Goal: Transaction & Acquisition: Purchase product/service

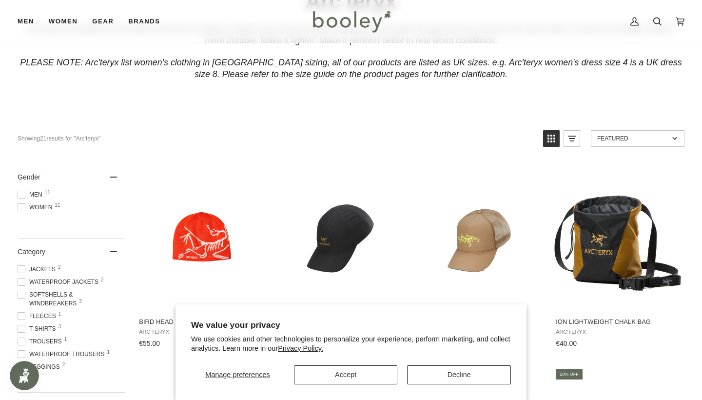
scroll to position [101, 0]
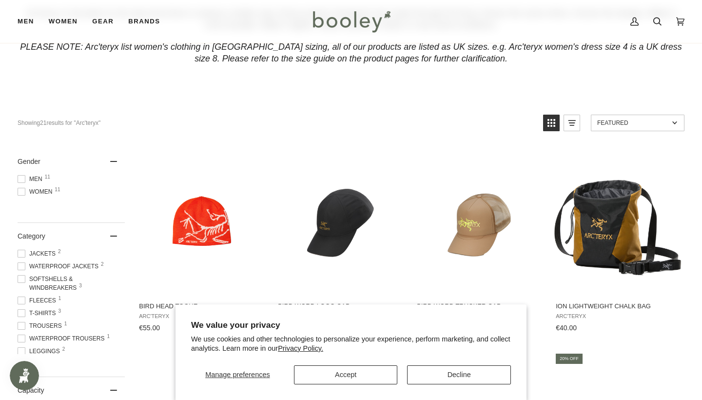
click at [364, 376] on button "Accept" at bounding box center [346, 374] width 104 height 19
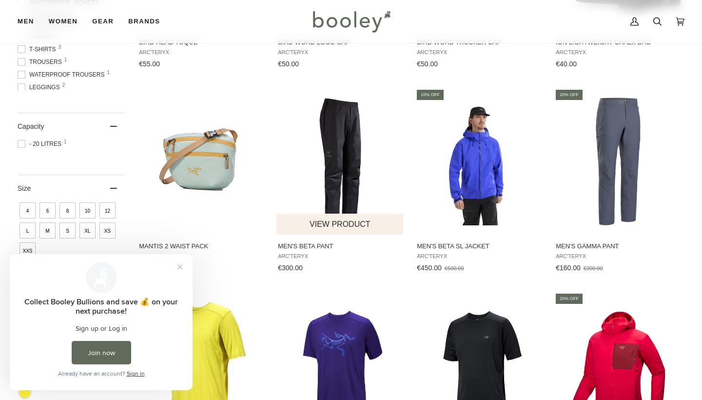
scroll to position [365, 0]
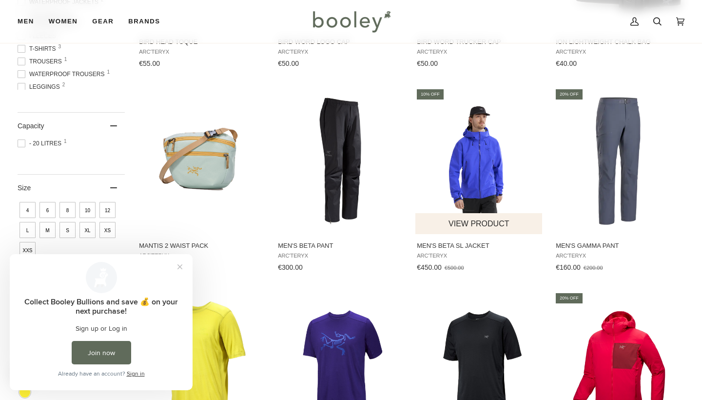
click at [482, 183] on img "Men's Beta SL Jacket" at bounding box center [479, 161] width 128 height 128
click at [176, 267] on button "Close prompt" at bounding box center [180, 267] width 18 height 18
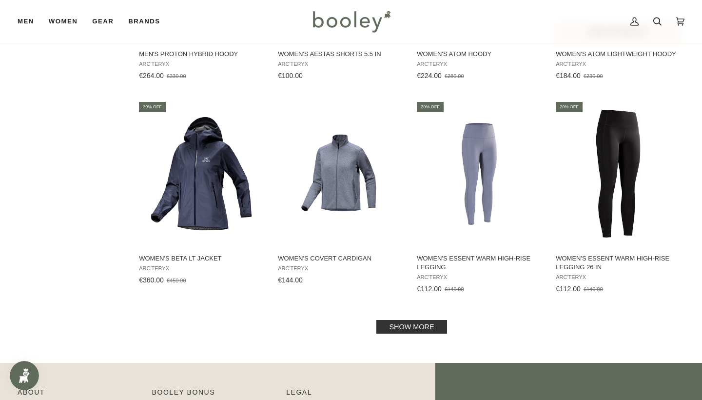
scroll to position [977, 0]
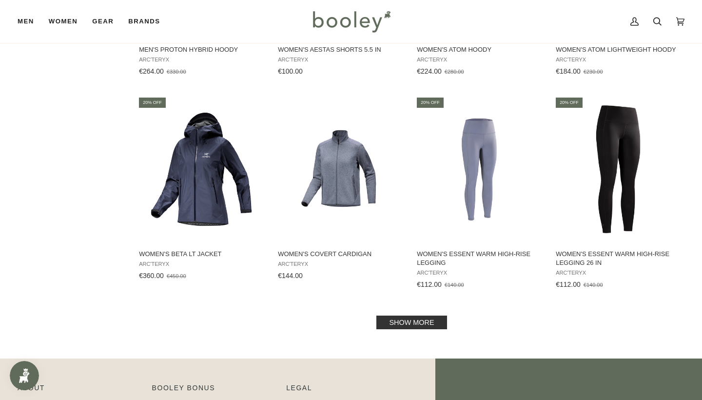
click at [389, 323] on link "Show more" at bounding box center [411, 322] width 70 height 14
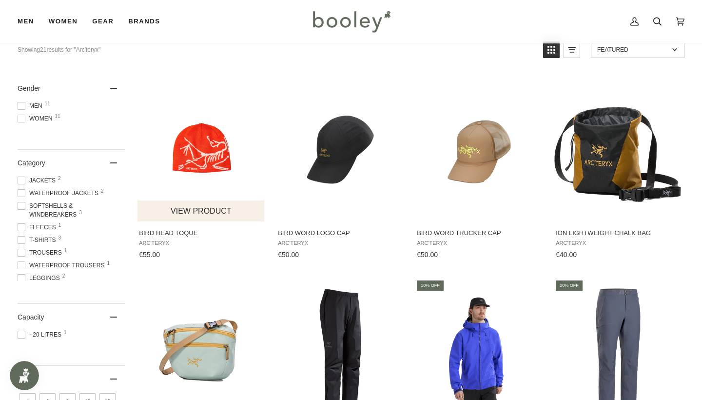
scroll to position [176, 0]
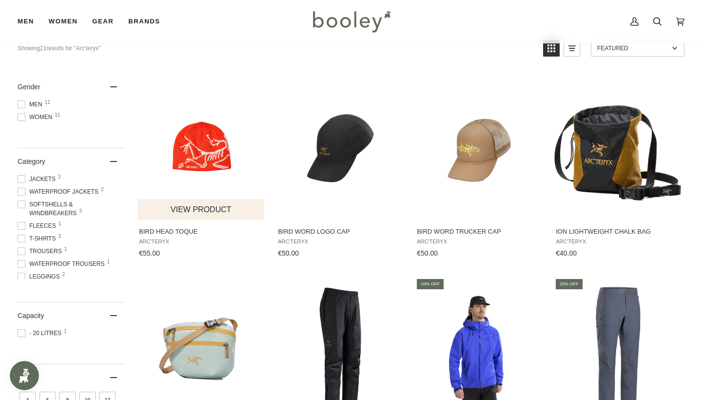
click at [199, 159] on img "Bird Head Toque" at bounding box center [201, 147] width 128 height 128
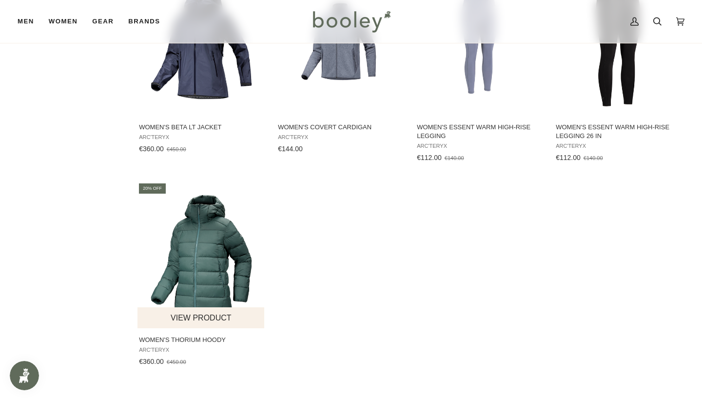
scroll to position [1120, 0]
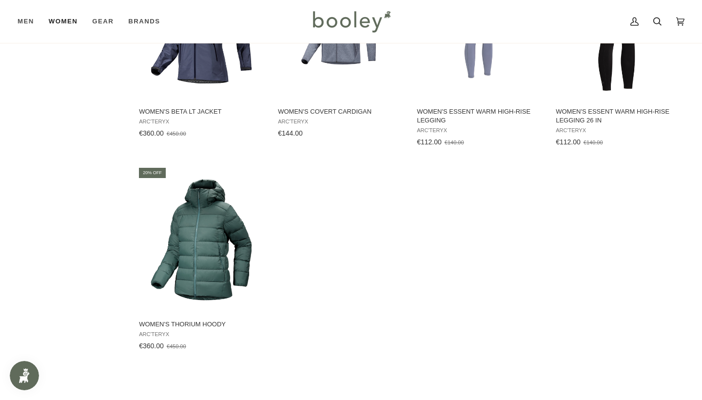
scroll to position [977, 0]
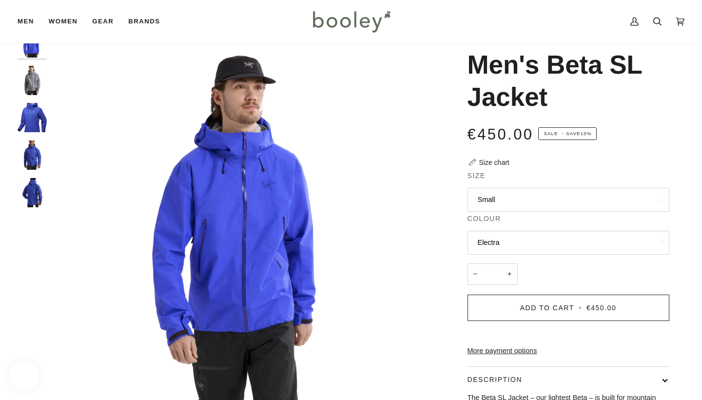
scroll to position [40, 0]
click at [41, 85] on img "Men's Beta SL Jacket" at bounding box center [32, 80] width 29 height 29
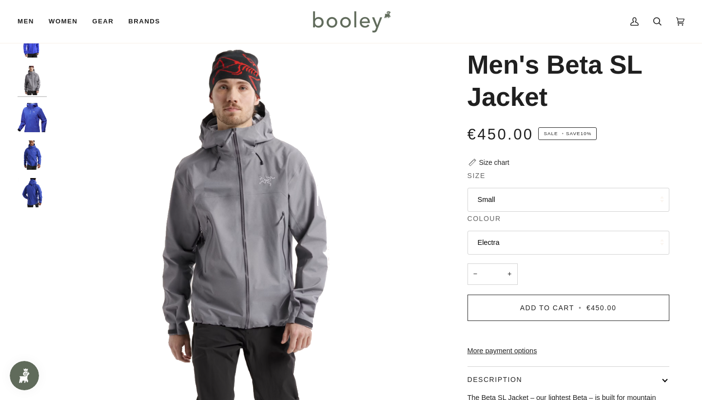
scroll to position [0, 0]
click at [43, 123] on img "Arc'teryx Men's Beta SL Jacket Vitality - Booley Galway" at bounding box center [32, 117] width 29 height 29
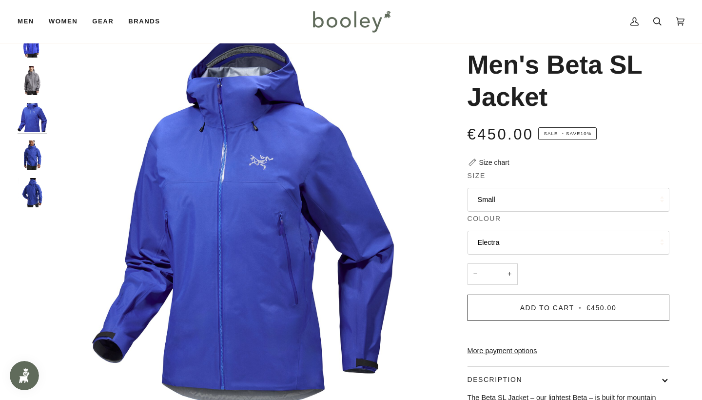
click at [34, 160] on img "Arc'teryx Men's Beta SL Jacket Vitality - Booley Galway" at bounding box center [32, 154] width 29 height 29
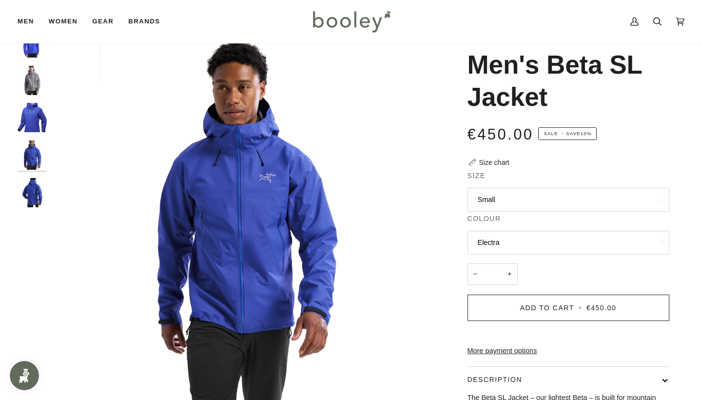
click at [34, 186] on img "Arc'teryx Men's Beta SL Jacket Vitality - Booley Galway" at bounding box center [32, 192] width 29 height 29
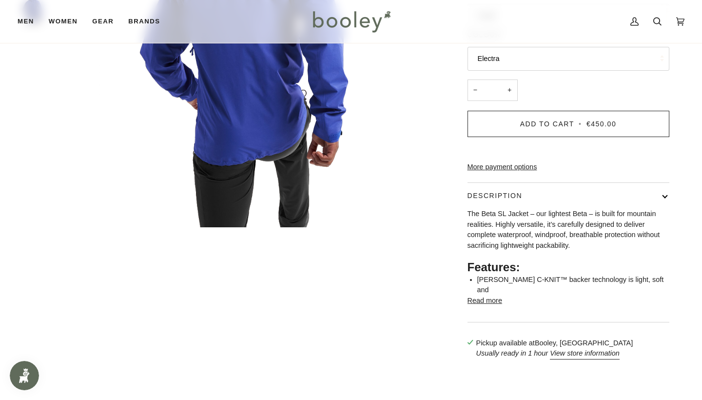
scroll to position [230, 0]
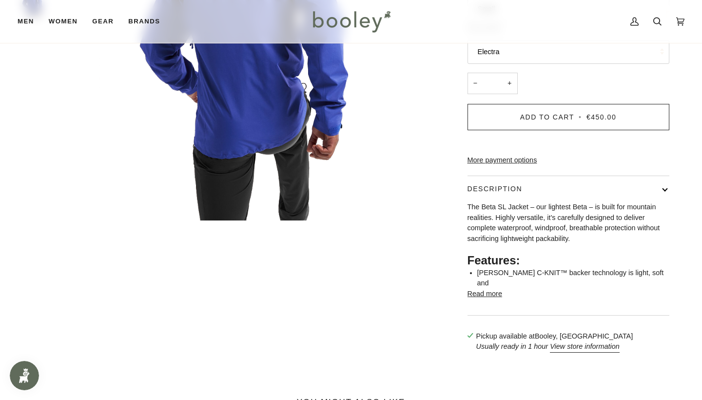
click at [492, 297] on button "Read more" at bounding box center [484, 293] width 35 height 11
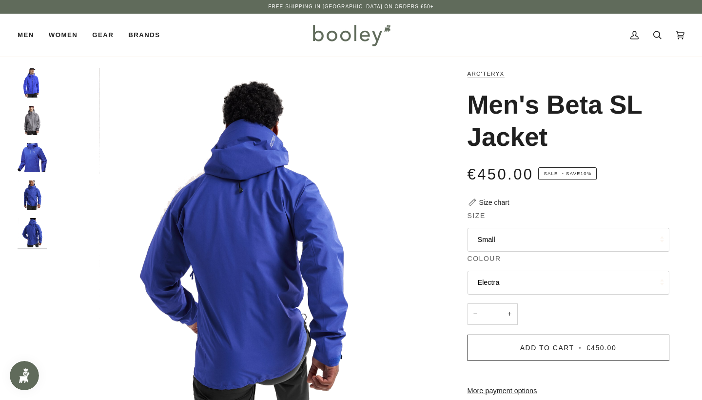
scroll to position [0, 0]
click at [487, 281] on button "Electra" at bounding box center [568, 282] width 202 height 24
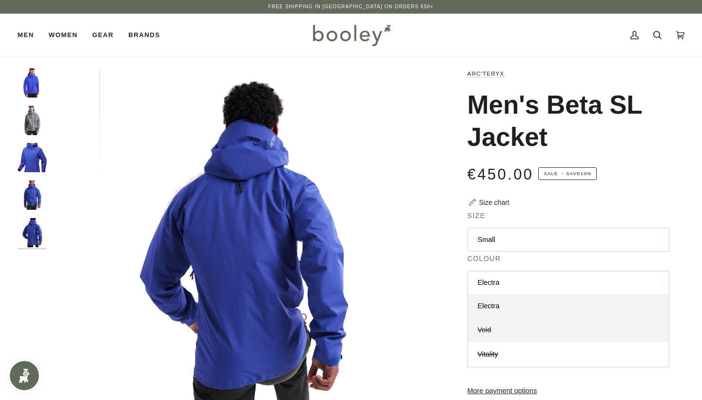
click at [484, 331] on span "Void" at bounding box center [485, 330] width 14 height 8
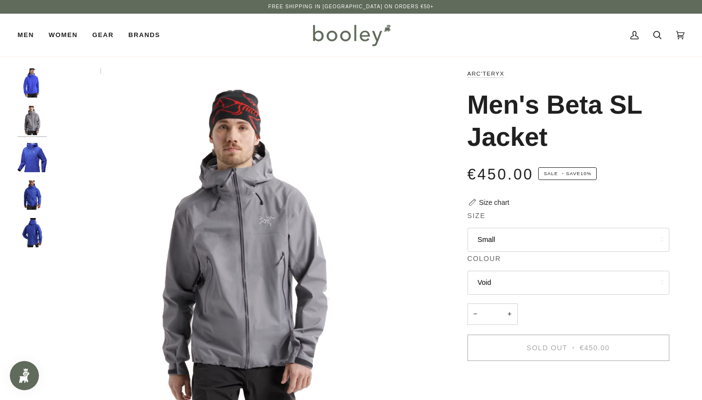
click at [487, 287] on button "Void" at bounding box center [568, 282] width 202 height 24
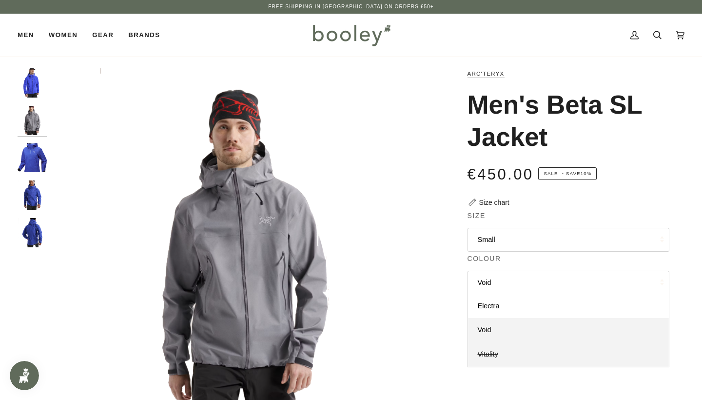
click at [486, 351] on span "Vitality" at bounding box center [488, 354] width 20 height 8
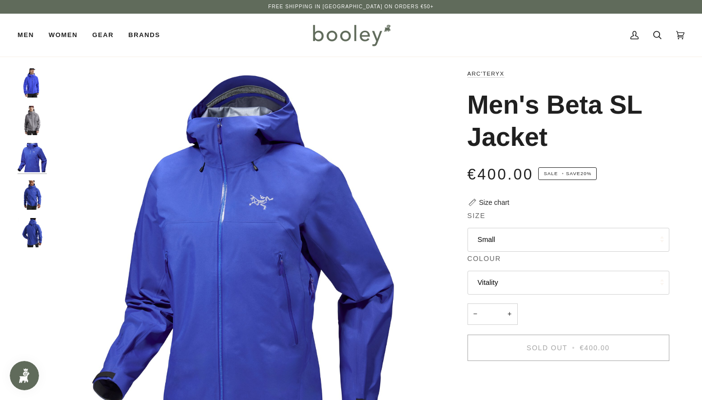
click at [485, 283] on button "Vitality" at bounding box center [568, 282] width 202 height 24
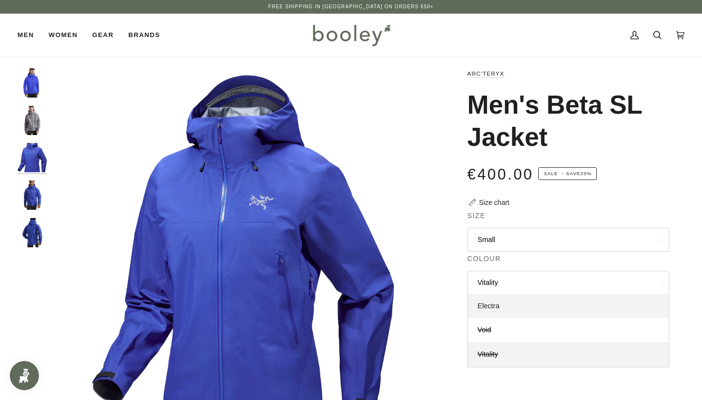
click at [487, 305] on span "Electra" at bounding box center [489, 306] width 22 height 8
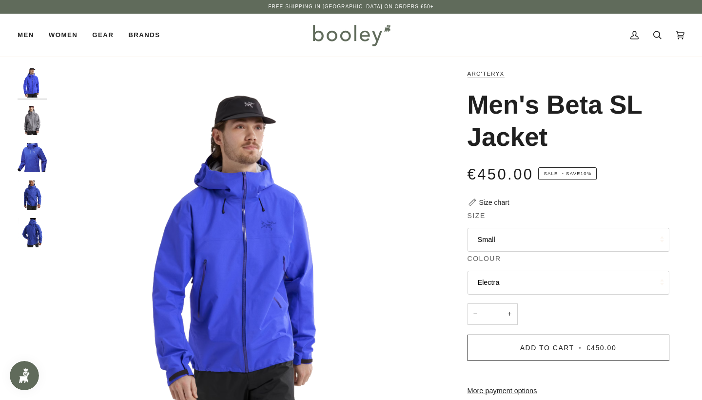
click at [488, 278] on button "Electra" at bounding box center [568, 282] width 202 height 24
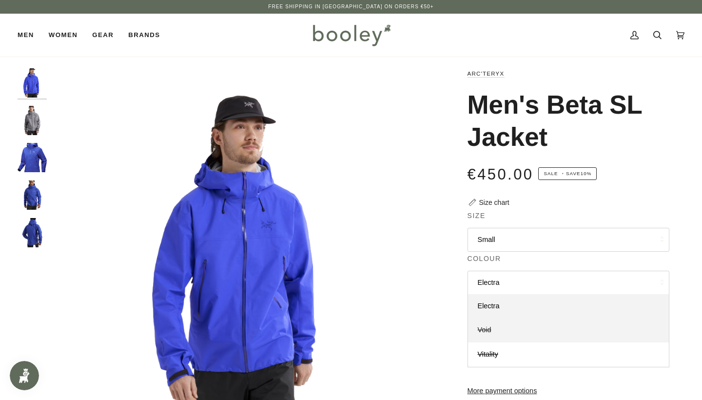
click at [485, 326] on span "Void" at bounding box center [485, 330] width 14 height 8
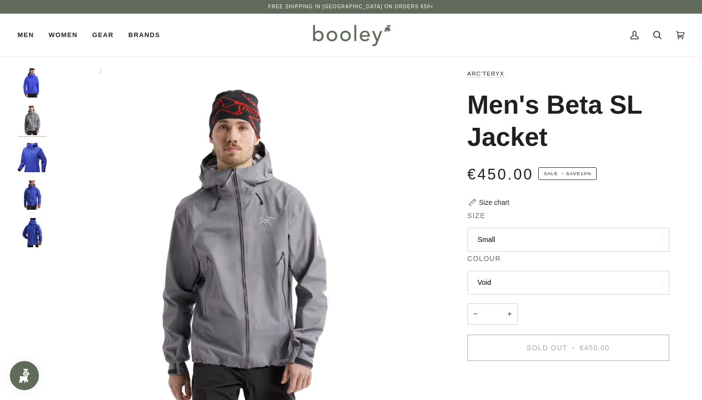
click at [501, 285] on button "Void" at bounding box center [568, 282] width 202 height 24
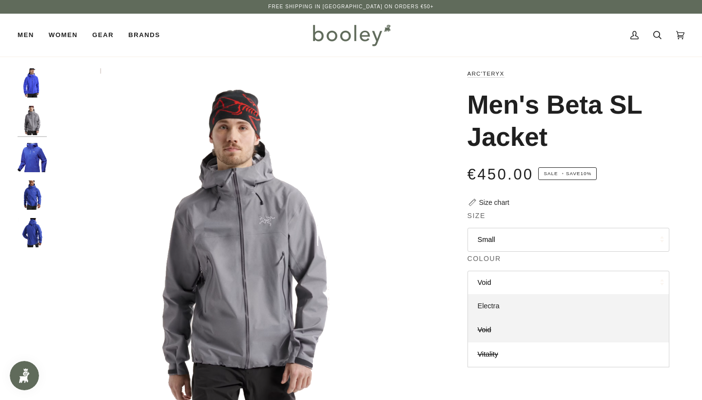
click at [495, 304] on span "Electra" at bounding box center [489, 306] width 22 height 8
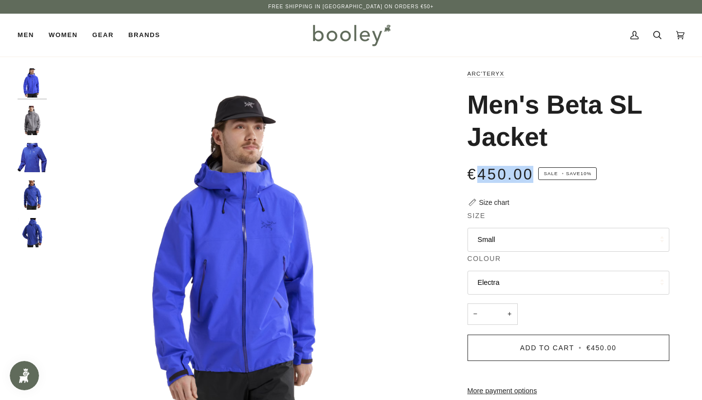
drag, startPoint x: 483, startPoint y: 171, endPoint x: 535, endPoint y: 173, distance: 51.7
click at [534, 173] on span "€450.00" at bounding box center [500, 174] width 66 height 17
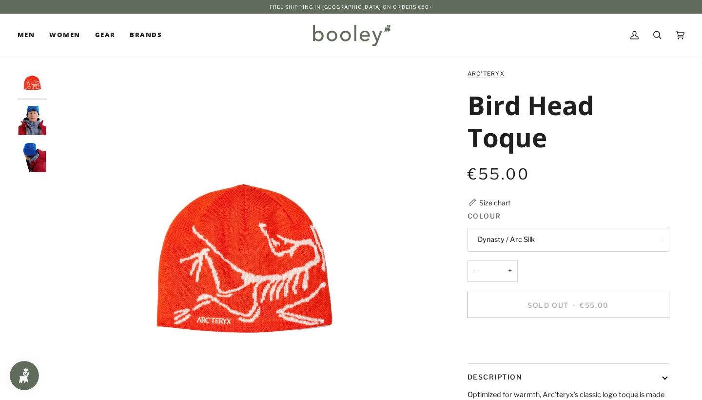
click at [246, 255] on img "Arc'teryx Bird Head Toque Dynasty / Arc Silk - Booley Galway" at bounding box center [243, 259] width 383 height 383
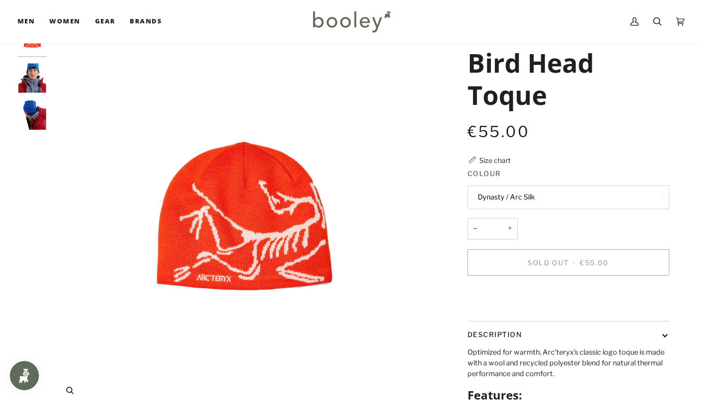
scroll to position [41, 0]
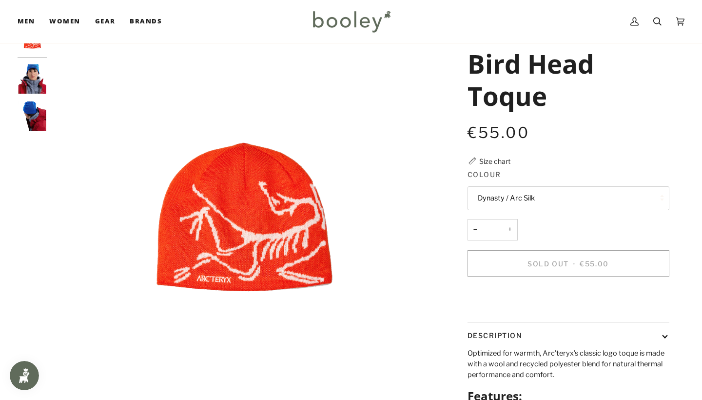
click at [496, 195] on button "Dynasty / Arc Silk" at bounding box center [568, 198] width 202 height 24
click at [500, 221] on span "Dynasty / Arc Silk" at bounding box center [506, 221] width 57 height 9
